Goal: Answer question/provide support

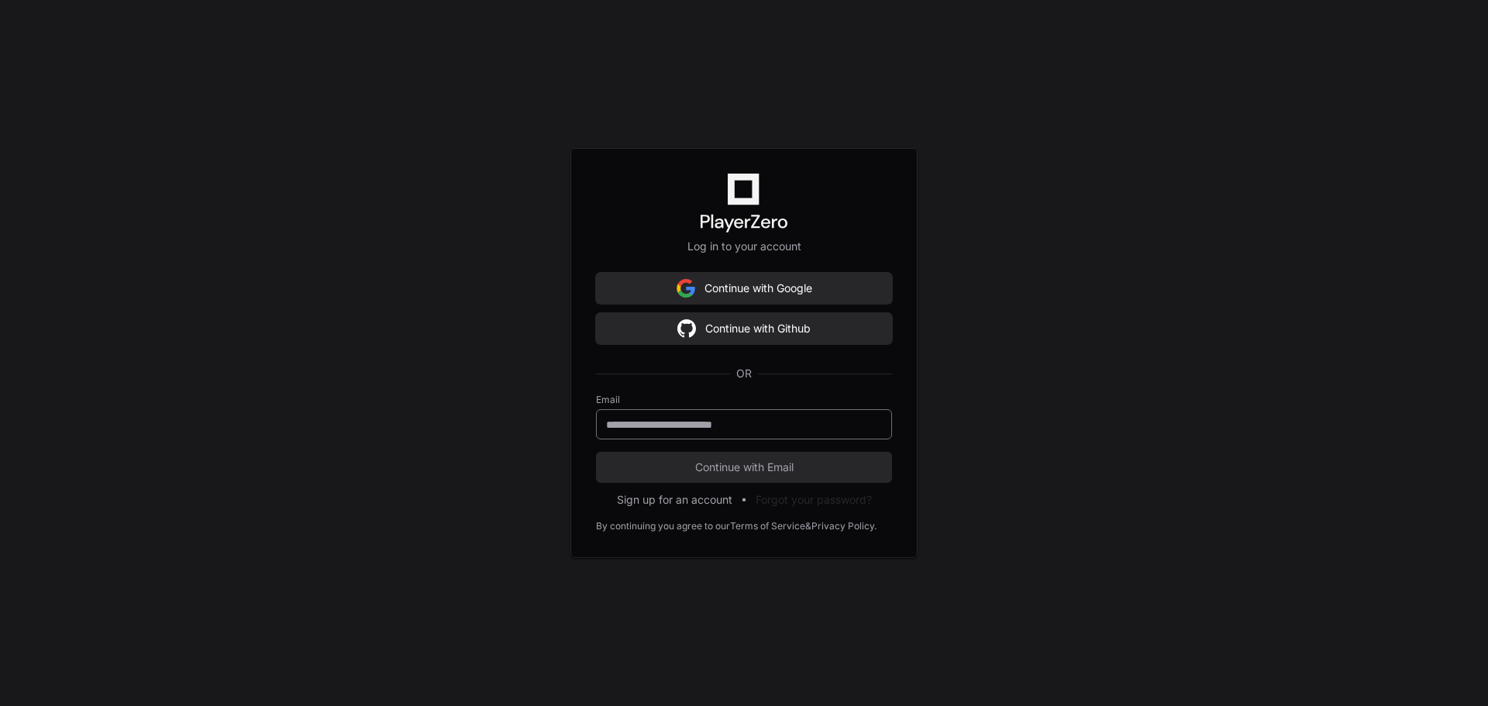
click at [690, 434] on div at bounding box center [744, 424] width 296 height 30
click at [699, 427] on input "email" at bounding box center [744, 424] width 276 height 15
type input "**********"
click at [596, 452] on button "Continue with Email" at bounding box center [744, 467] width 296 height 31
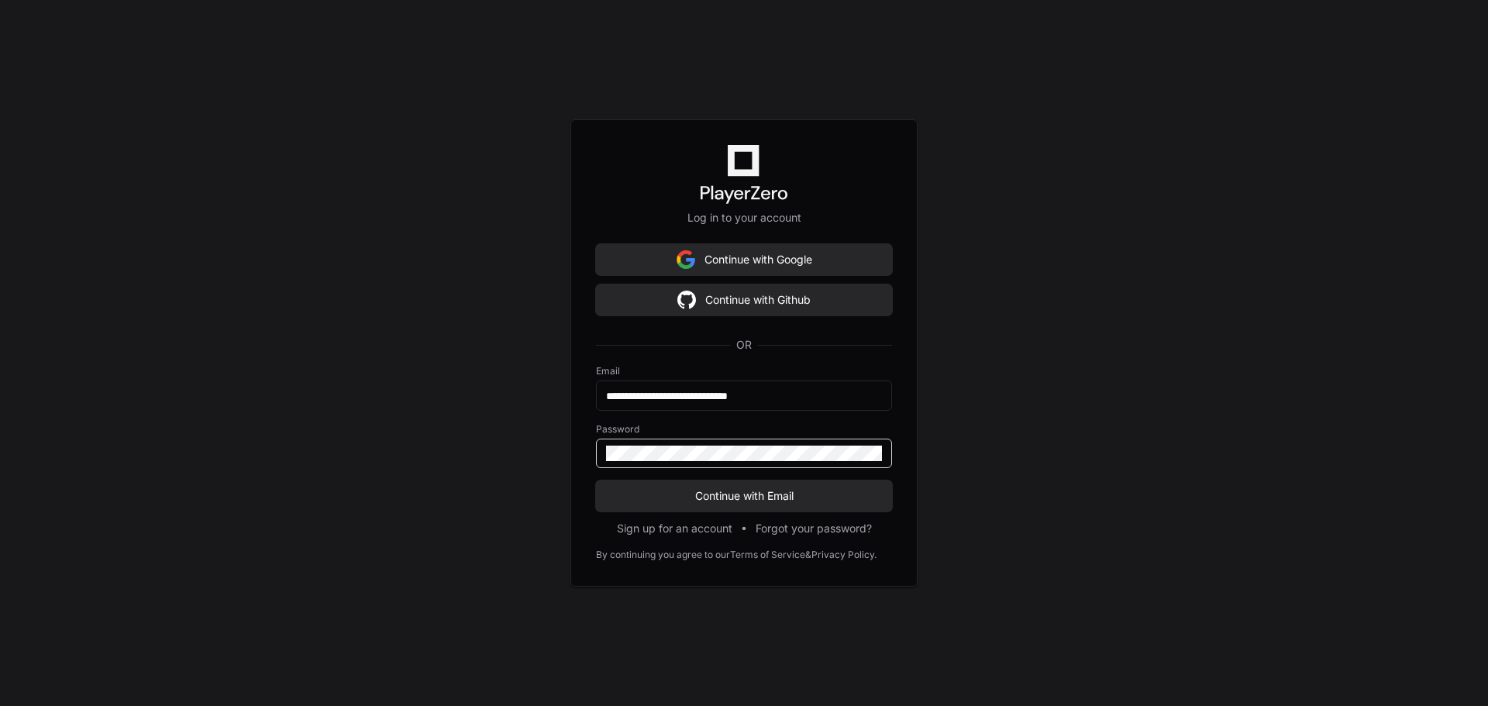
click at [596, 480] on button "Continue with Email" at bounding box center [744, 495] width 296 height 31
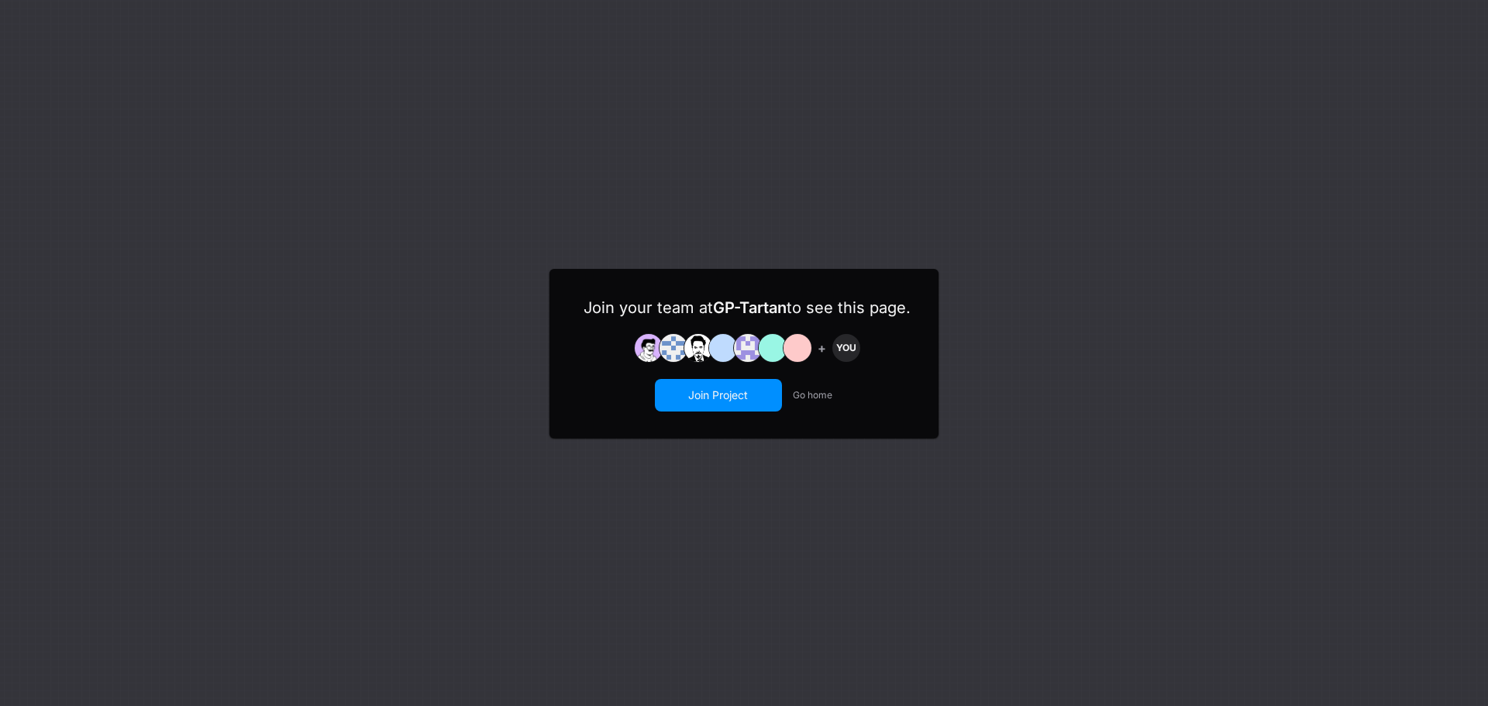
click at [724, 398] on button "Join Project" at bounding box center [718, 394] width 124 height 29
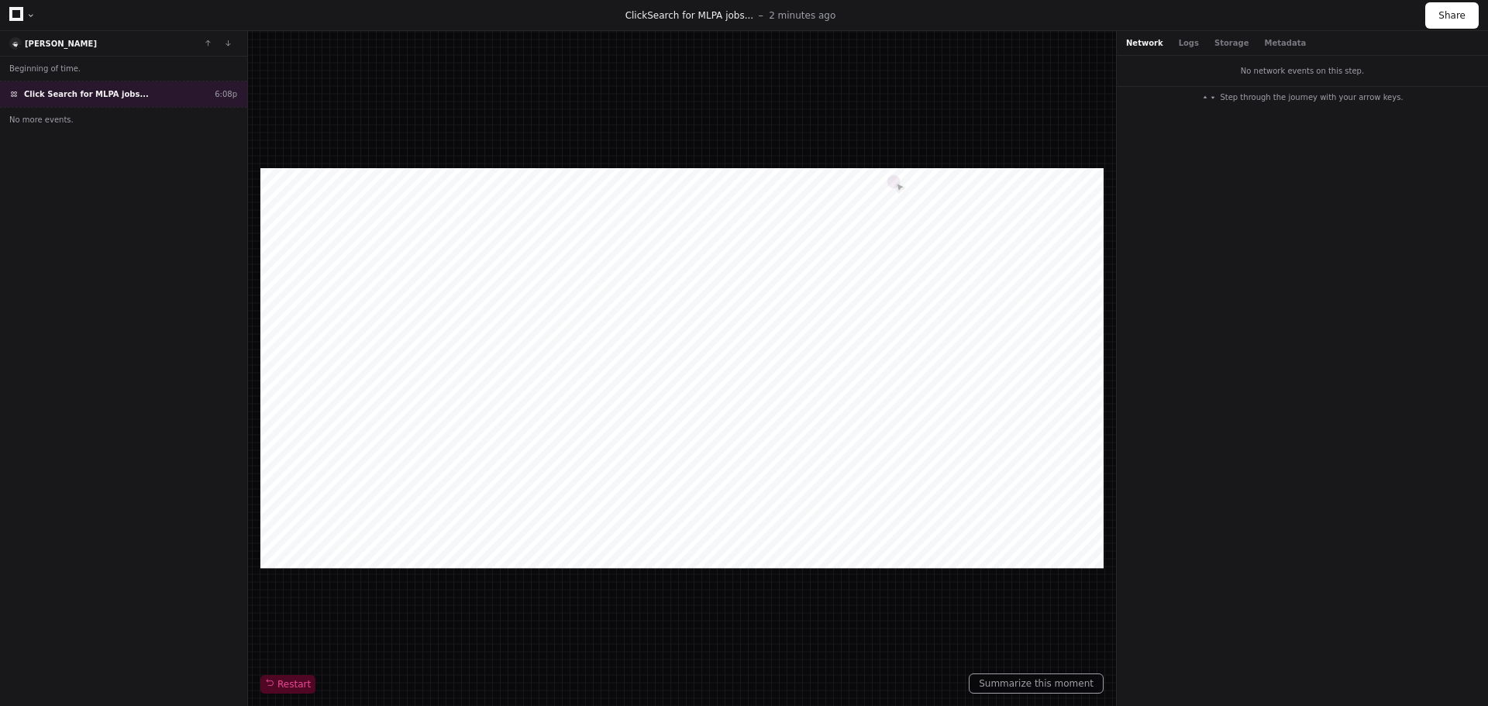
click at [15, 13] on icon at bounding box center [16, 14] width 14 height 14
click at [32, 18] on div at bounding box center [30, 15] width 9 height 9
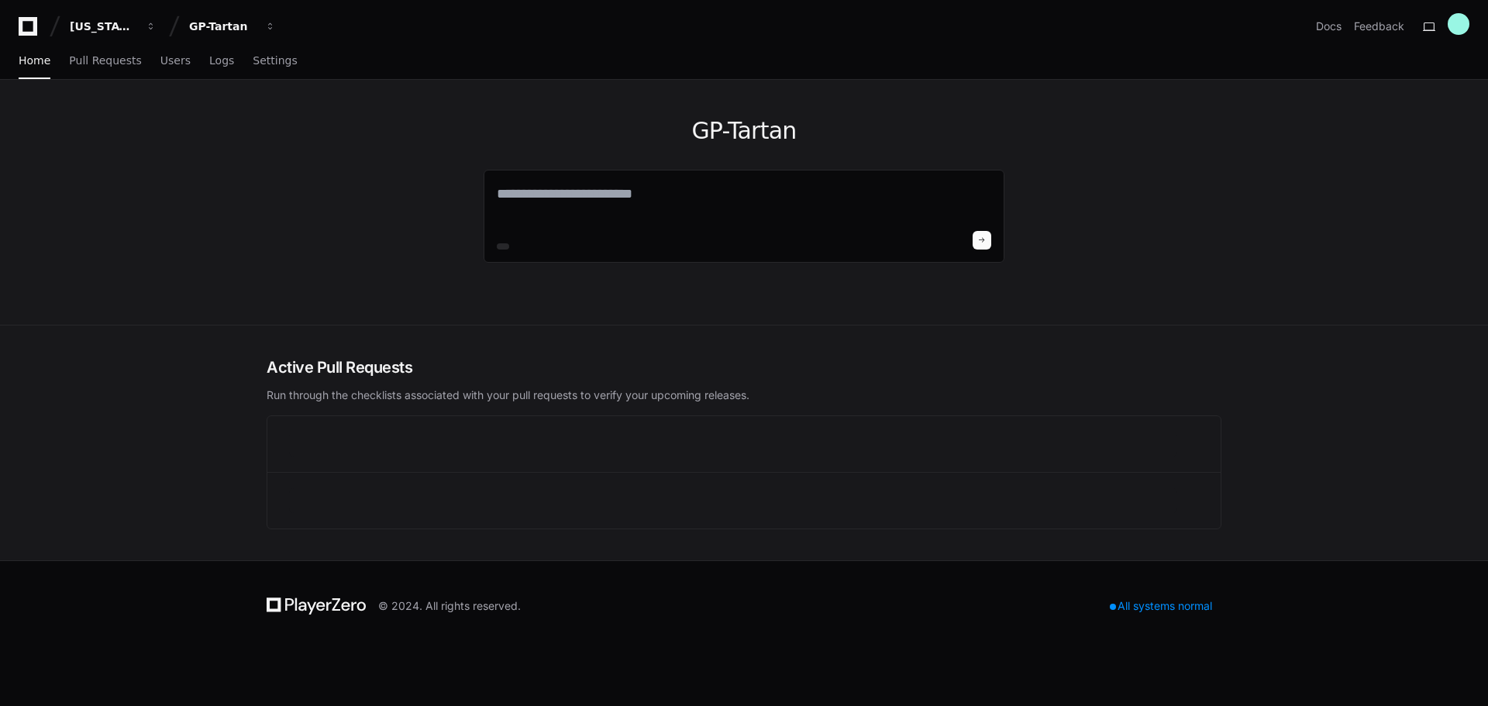
click at [15, 14] on div "Georgia Pacific GP-Tartan Docs Feedback" at bounding box center [744, 20] width 1488 height 40
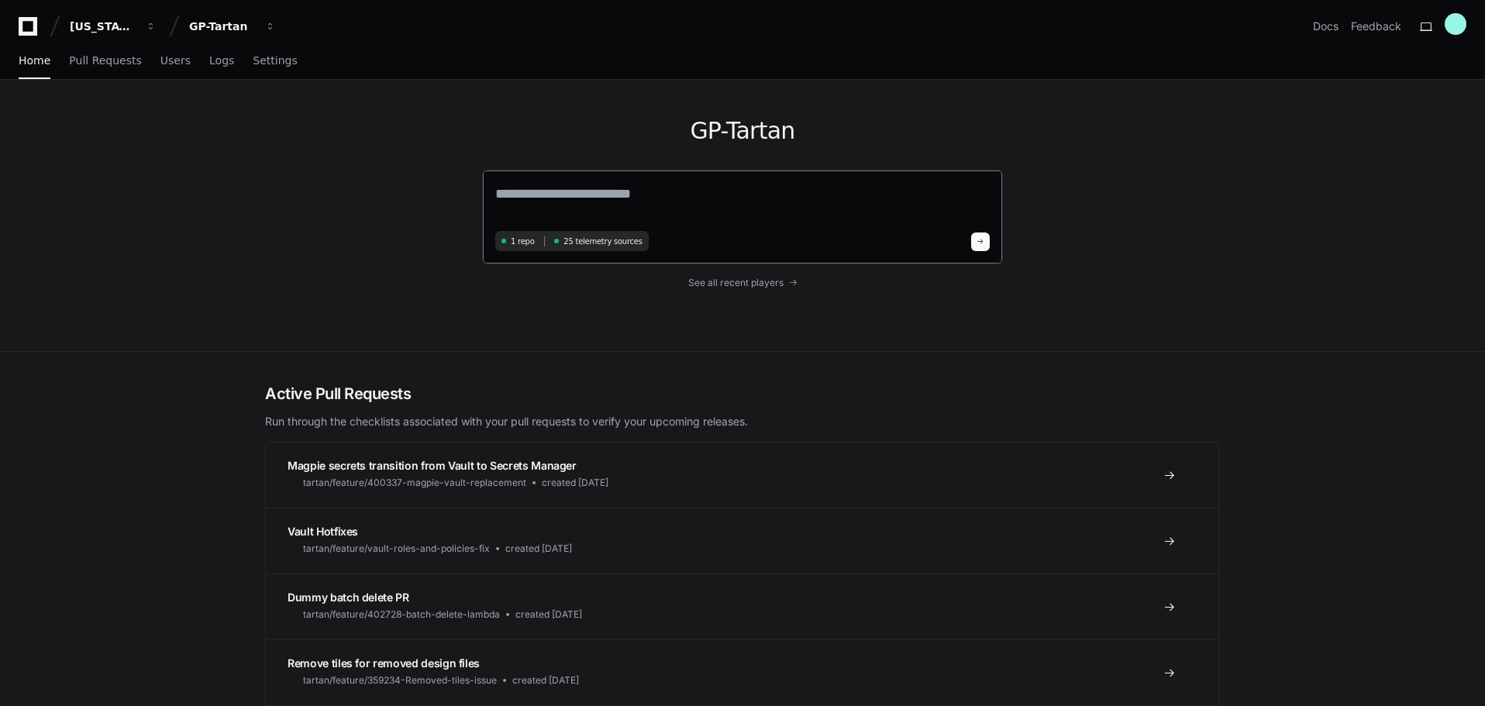
click at [582, 186] on textarea at bounding box center [742, 204] width 494 height 43
click at [584, 195] on textarea at bounding box center [742, 204] width 494 height 43
type textarea "**********"
click at [977, 239] on button at bounding box center [980, 239] width 19 height 19
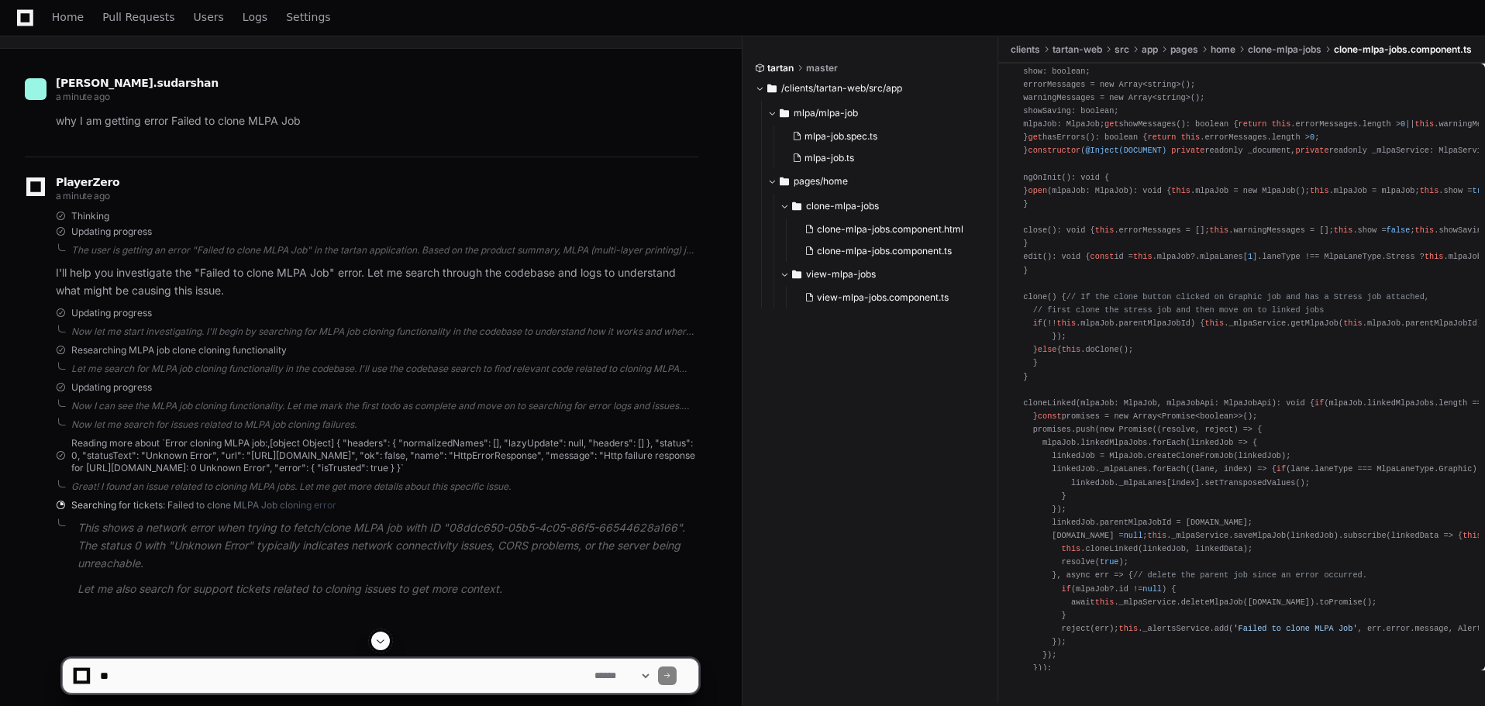
scroll to position [252, 0]
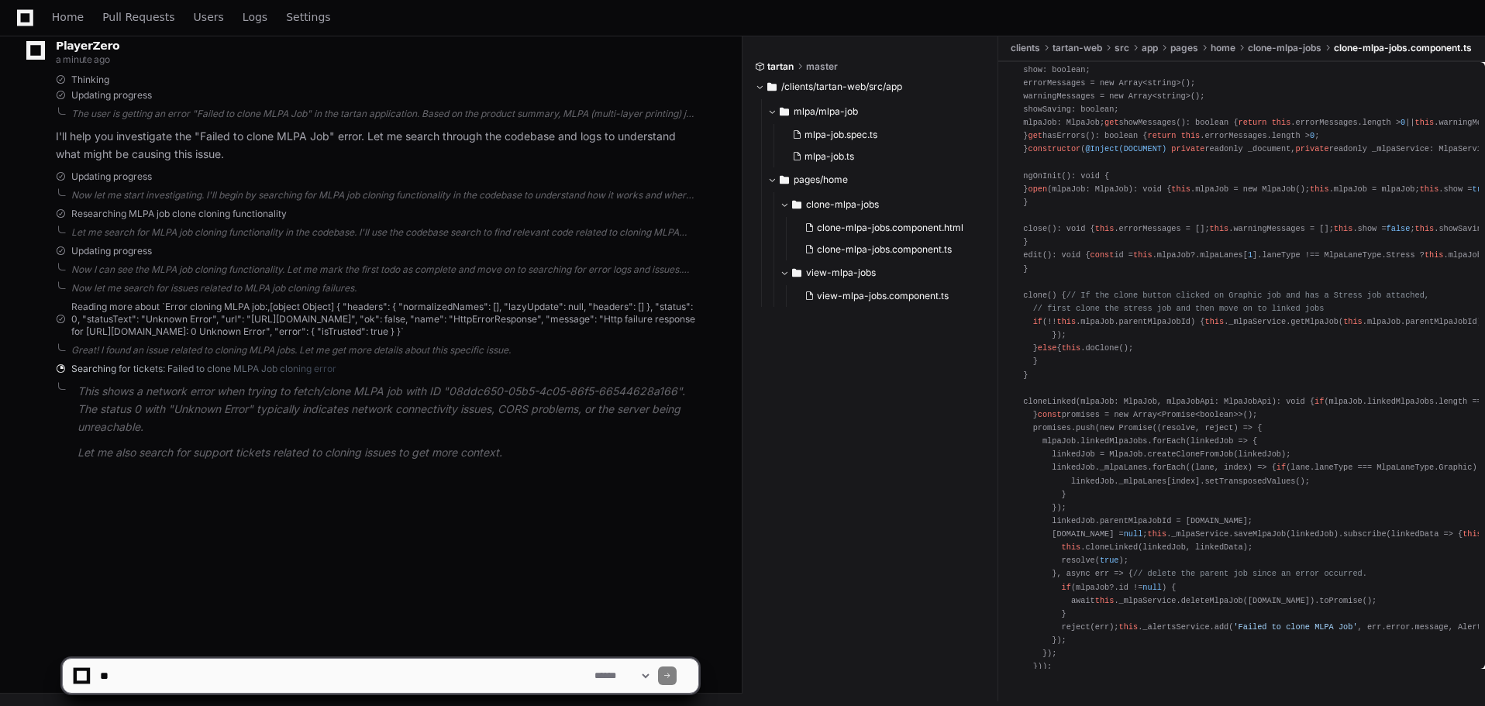
click at [242, 324] on span "Reading more about `Error cloning MLPA job:,[object Object] { "headers": { "nor…" at bounding box center [384, 319] width 627 height 37
click at [273, 321] on span "Reading more about `Error cloning MLPA job:,[object Object] { "headers": { "nor…" at bounding box center [384, 319] width 627 height 37
click at [60, 322] on span at bounding box center [60, 319] width 9 height 9
click at [96, 322] on span "Reading more about `Error cloning MLPA job:,[object Object] { "headers": { "nor…" at bounding box center [384, 319] width 627 height 37
click at [59, 375] on span at bounding box center [60, 369] width 12 height 12
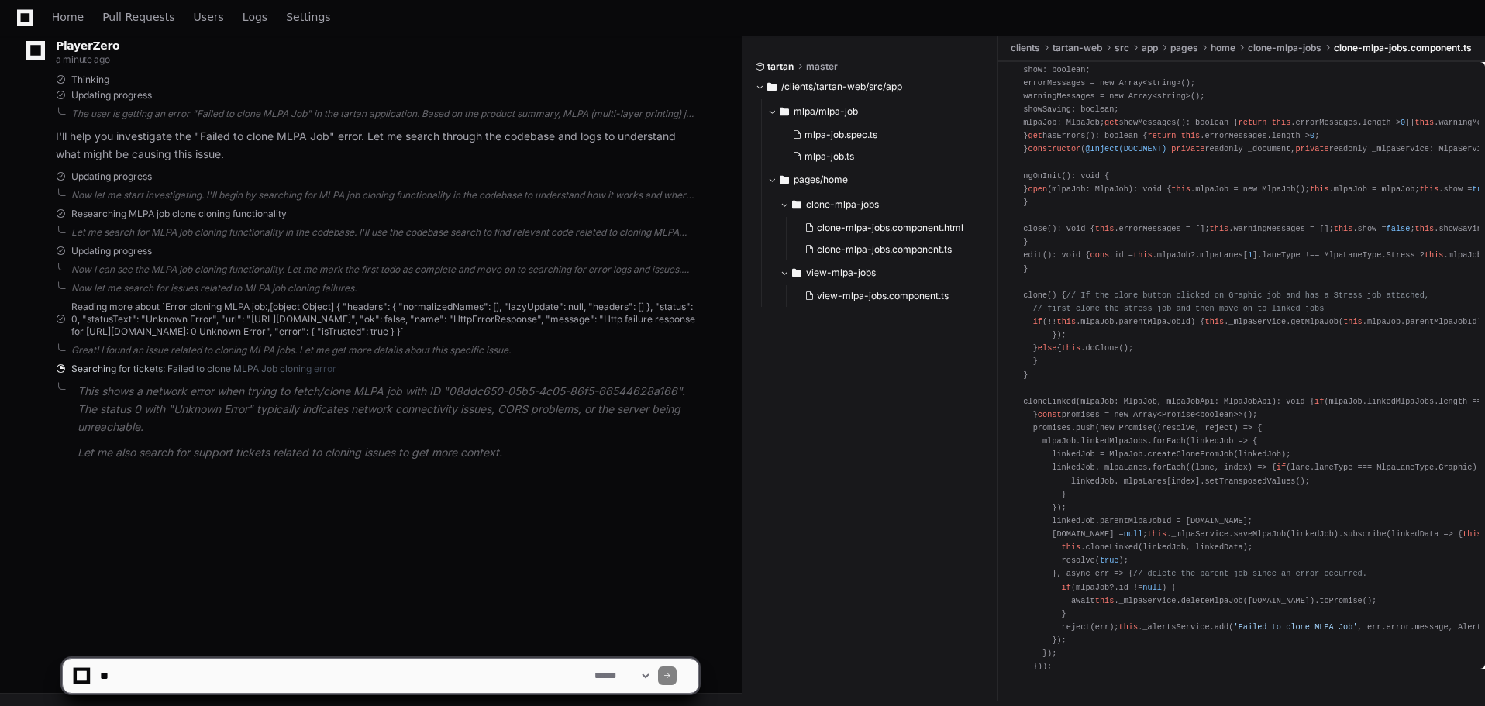
click at [182, 375] on span "Searching for tickets: Failed to clone MLPA Job cloning error" at bounding box center [203, 369] width 265 height 12
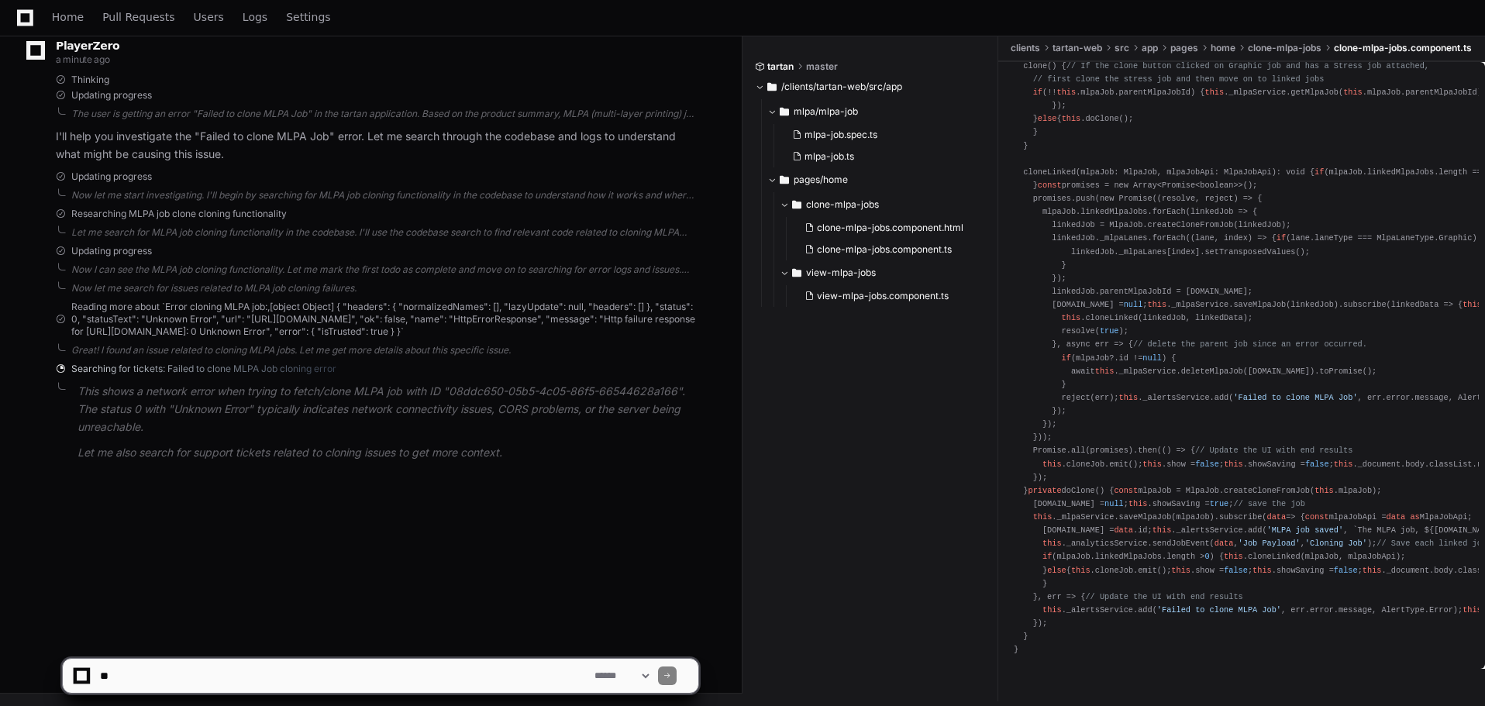
scroll to position [1422, 0]
click at [412, 356] on div "Great! I found an issue related to cloning MLPA jobs. Let me get more details a…" at bounding box center [384, 350] width 627 height 12
click at [264, 384] on span "Searching for tickets: Failed to clone MLPA Job cloning error" at bounding box center [203, 377] width 265 height 12
click at [208, 470] on p "Let me also search for support tickets related to cloning issues to get more co…" at bounding box center [387, 461] width 621 height 18
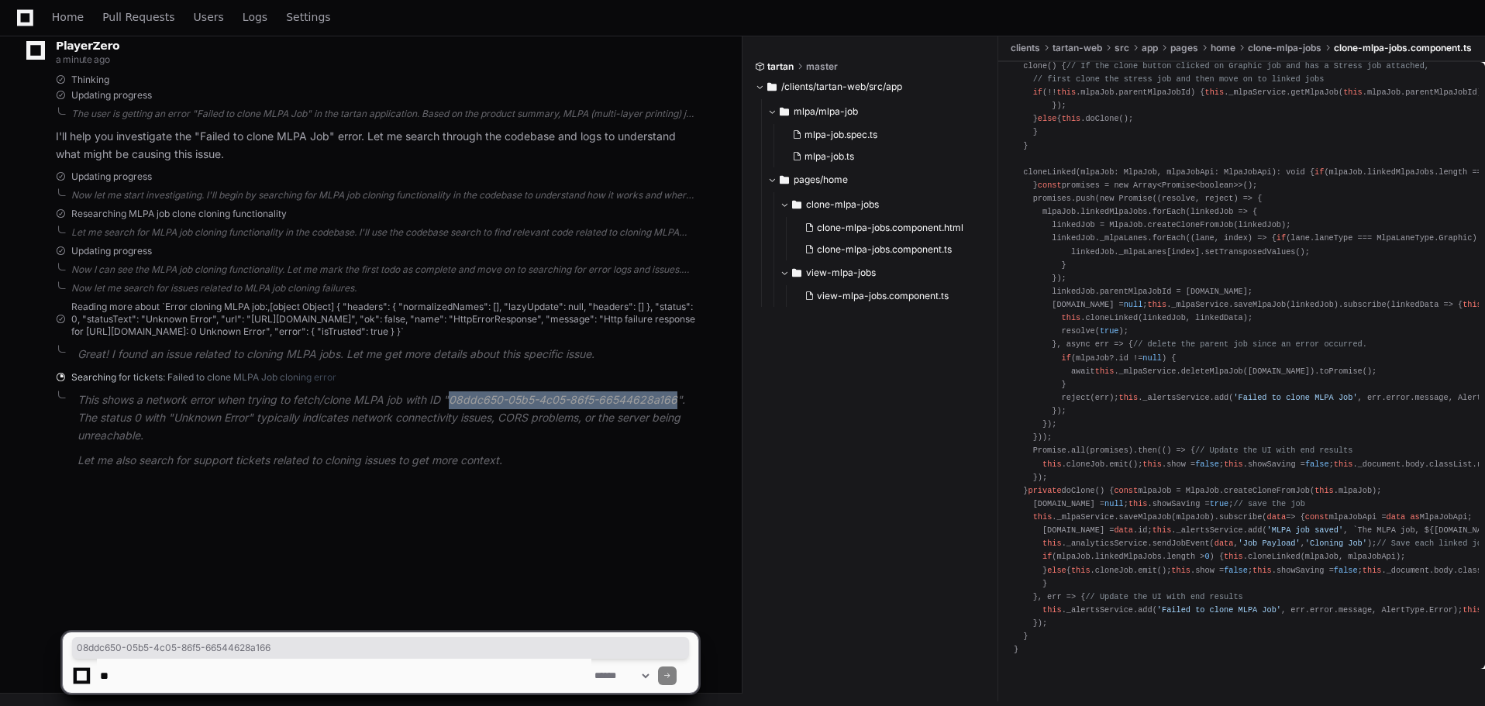
drag, startPoint x: 453, startPoint y: 412, endPoint x: 678, endPoint y: 417, distance: 224.8
click at [678, 417] on p "This shows a network error when trying to fetch/clone MLPA job with ID "08ddc65…" at bounding box center [387, 417] width 621 height 53
copy p "08ddc650-05b5-4c05-86f5-66544628a166"
click at [438, 358] on p "Great! I found an issue related to cloning MLPA jobs. Let me get more details a…" at bounding box center [387, 355] width 621 height 18
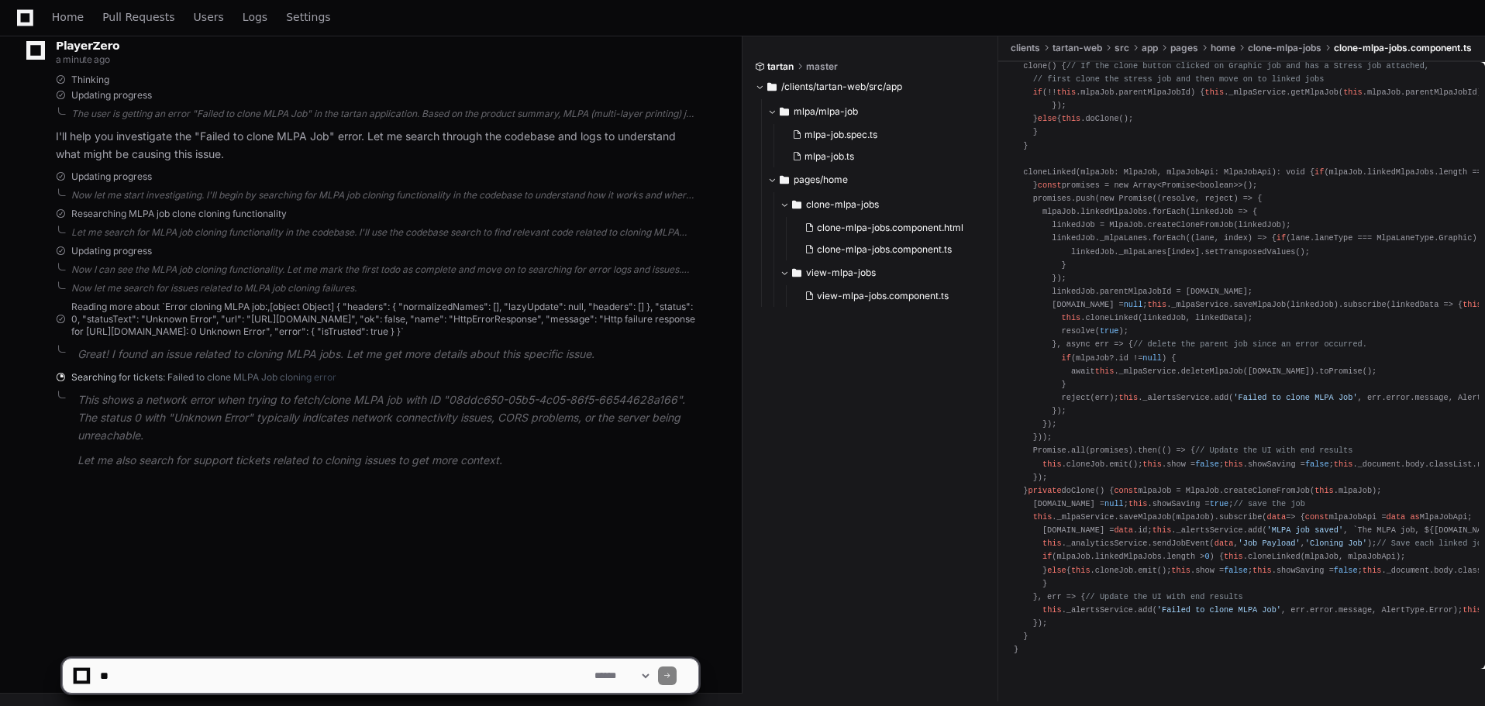
click at [201, 444] on p "This shows a network error when trying to fetch/clone MLPA job with ID "08ddc65…" at bounding box center [387, 417] width 621 height 53
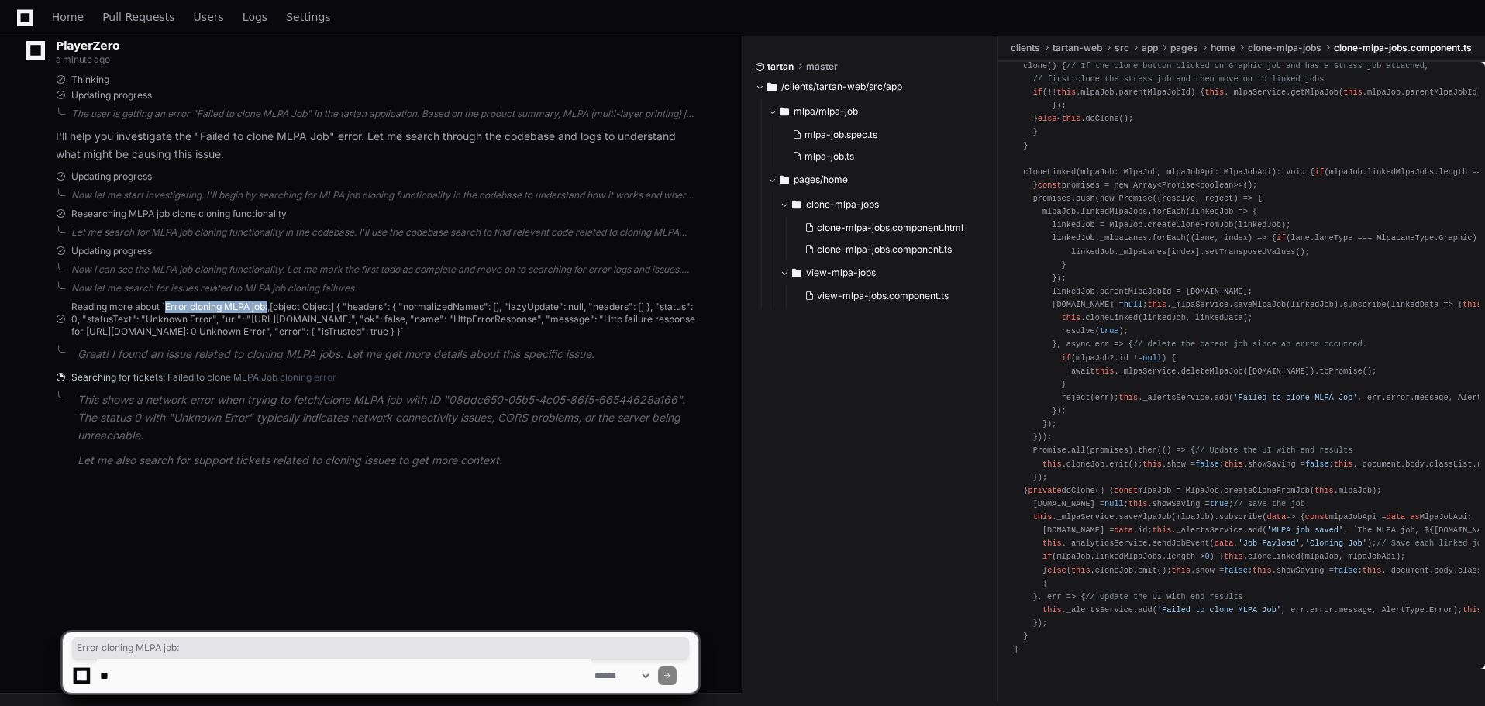
drag, startPoint x: 167, startPoint y: 306, endPoint x: 267, endPoint y: 306, distance: 100.7
click at [267, 306] on span "Reading more about `Error cloning MLPA job:,[object Object] { "headers": { "nor…" at bounding box center [384, 319] width 627 height 37
drag, startPoint x: 438, startPoint y: 320, endPoint x: 624, endPoint y: 320, distance: 186.0
click at [624, 320] on span "Reading more about `Error cloning MLPA job:,[object Object] { "headers": { "nor…" at bounding box center [384, 319] width 627 height 37
click at [506, 338] on span "Reading more about `Error cloning MLPA job:,[object Object] { "headers": { "nor…" at bounding box center [384, 319] width 627 height 37
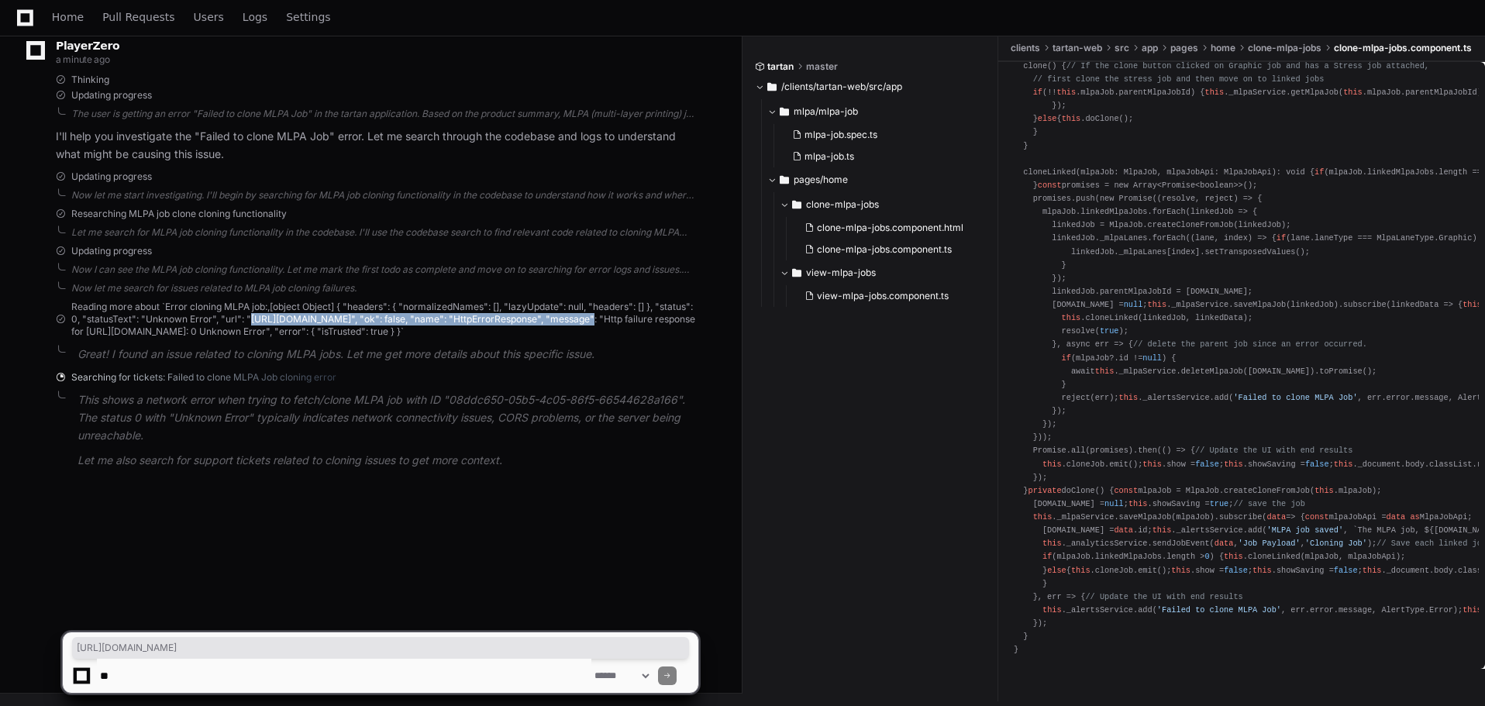
drag, startPoint x: 250, startPoint y: 321, endPoint x: 632, endPoint y: 320, distance: 382.0
click at [632, 320] on span "Reading more about `Error cloning MLPA job:,[object Object] { "headers": { "nor…" at bounding box center [384, 319] width 627 height 37
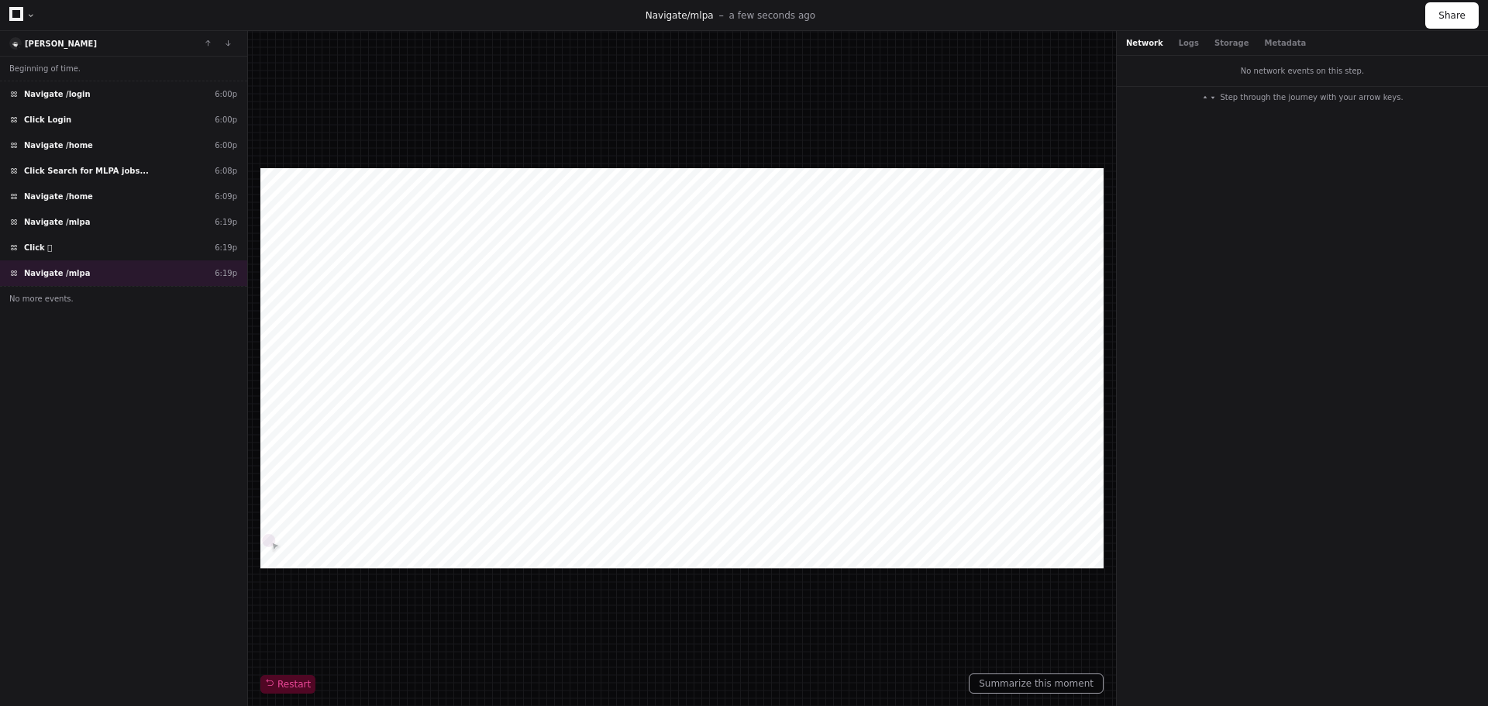
click at [17, 14] on icon at bounding box center [16, 14] width 14 height 14
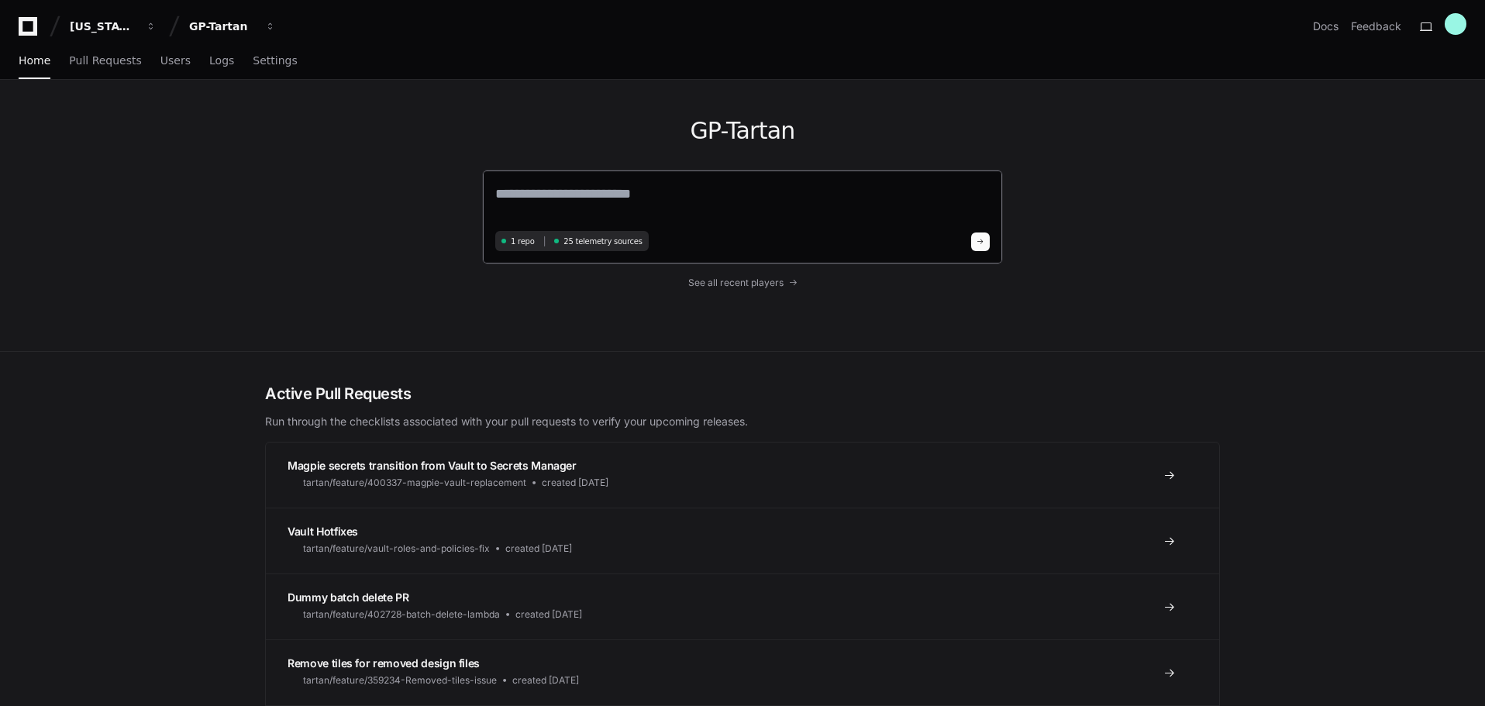
click at [658, 183] on textarea at bounding box center [742, 204] width 494 height 43
click at [584, 197] on textarea at bounding box center [742, 204] width 494 height 43
type textarea "**********"
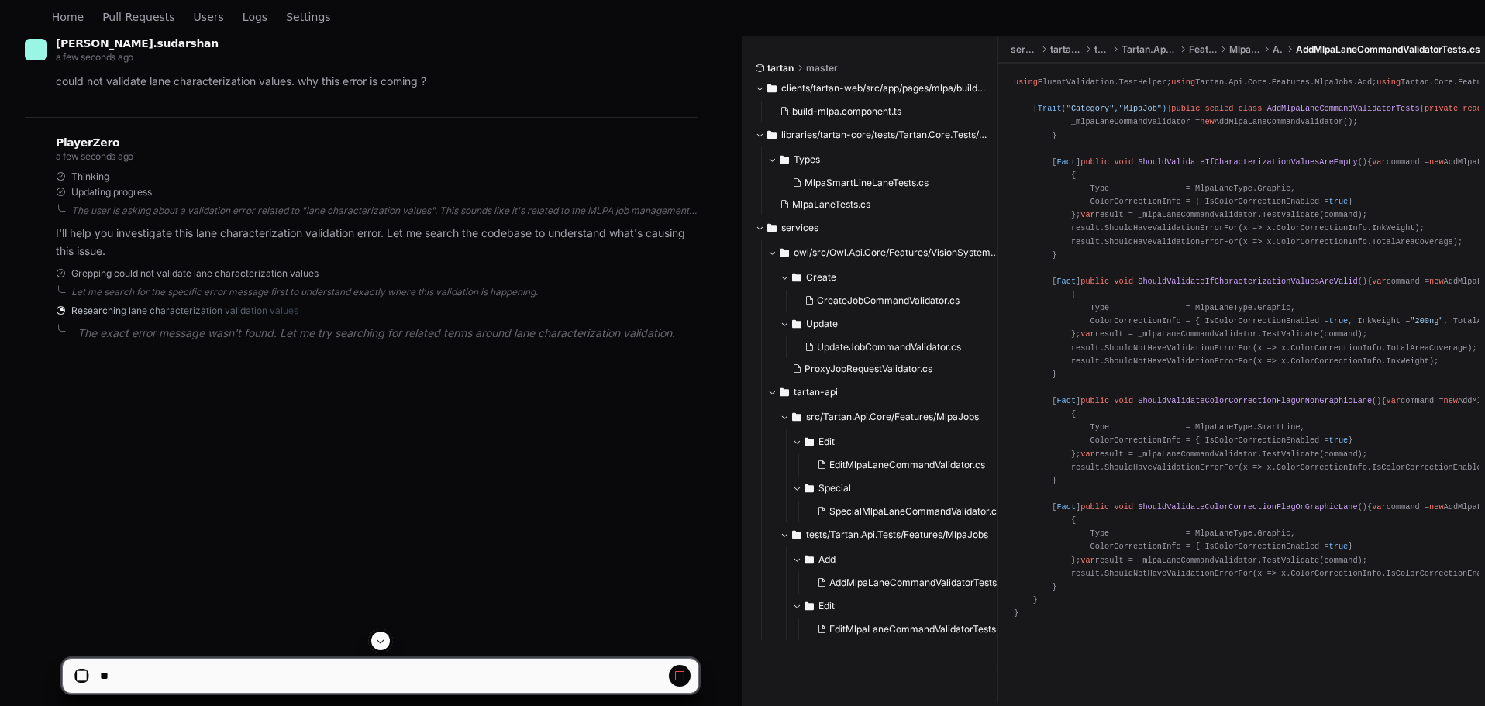
scroll to position [252, 0]
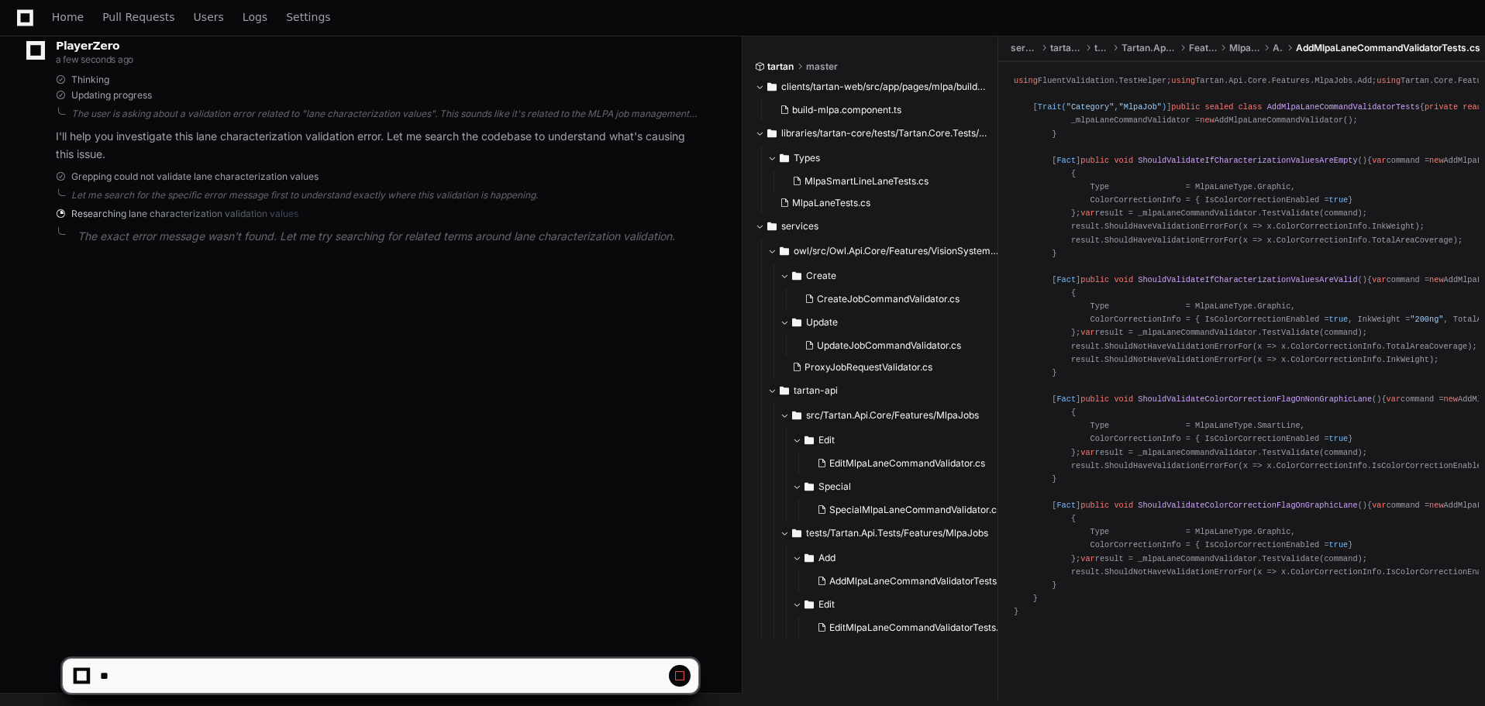
click at [251, 276] on div "chakrapani.sudarshan a few seconds ago could not validate lane characterization…" at bounding box center [371, 96] width 704 height 369
click at [237, 229] on p "The exact error message wasn't found. Let me try searching for related terms ar…" at bounding box center [387, 237] width 621 height 18
click at [237, 213] on span "Researching lane characterization validation values" at bounding box center [184, 214] width 227 height 12
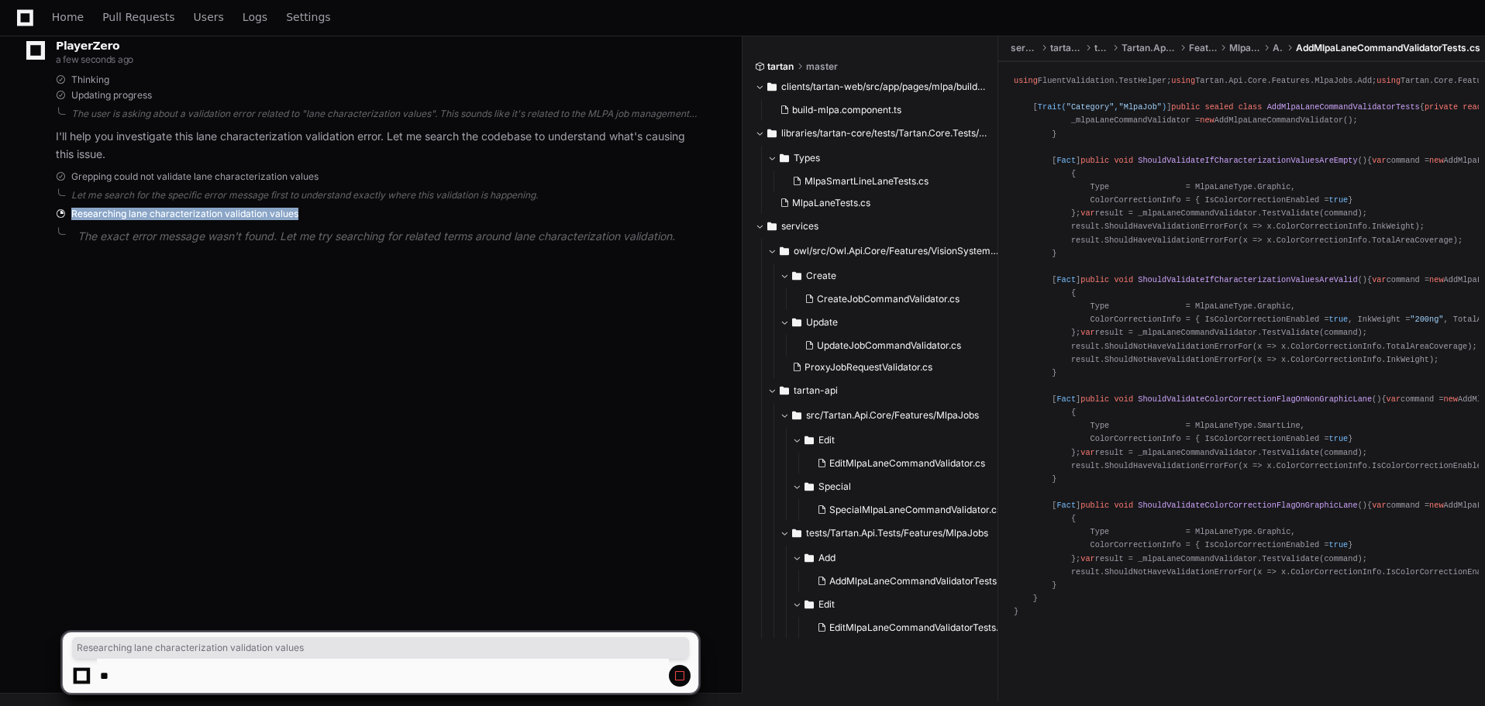
drag, startPoint x: 73, startPoint y: 215, endPoint x: 336, endPoint y: 215, distance: 263.5
click at [336, 215] on div "Researching lane characterization validation values" at bounding box center [377, 214] width 642 height 12
click at [286, 309] on div "chakrapani.sudarshan a few seconds ago could not validate lane characterization…" at bounding box center [371, 265] width 704 height 706
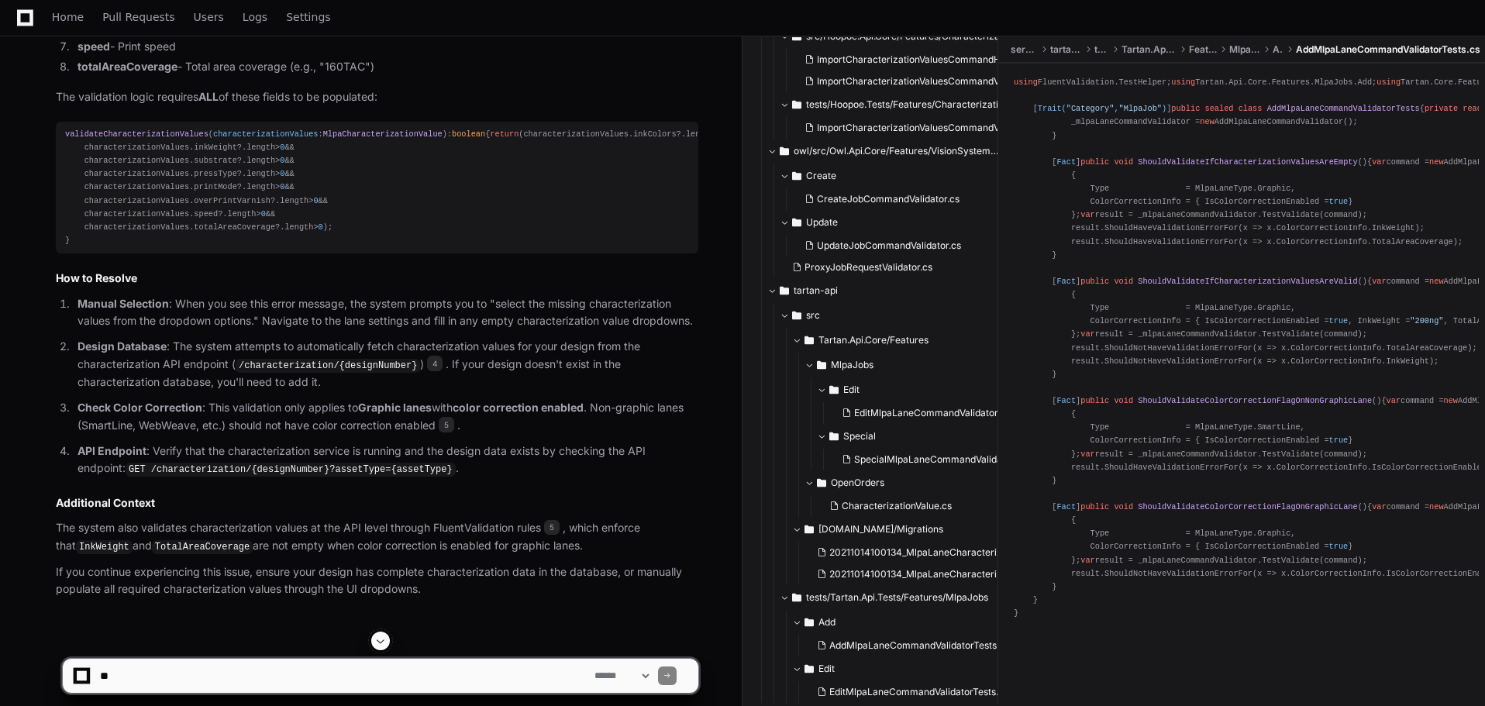
scroll to position [1043, 0]
